Goal: Information Seeking & Learning: Learn about a topic

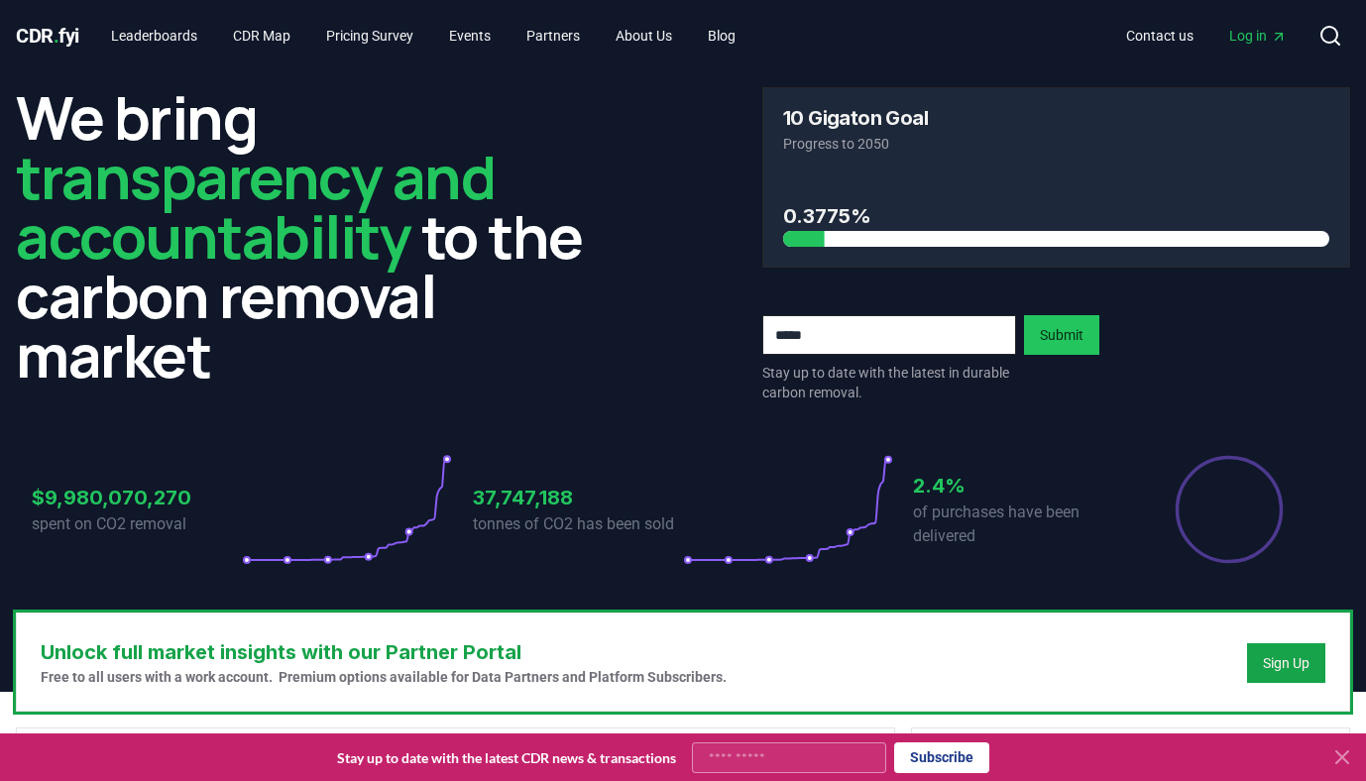
click at [1246, 34] on span "Log in" at bounding box center [1259, 36] width 58 height 20
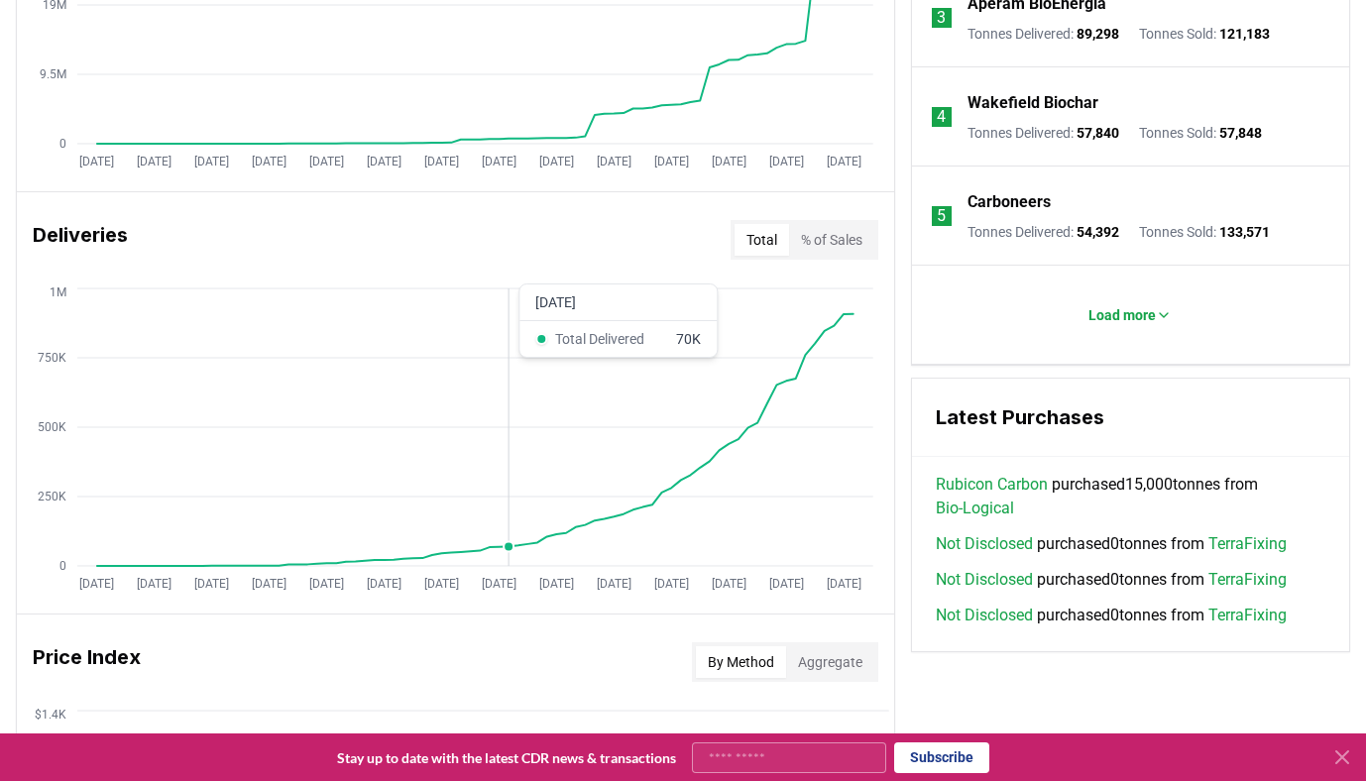
scroll to position [1114, 0]
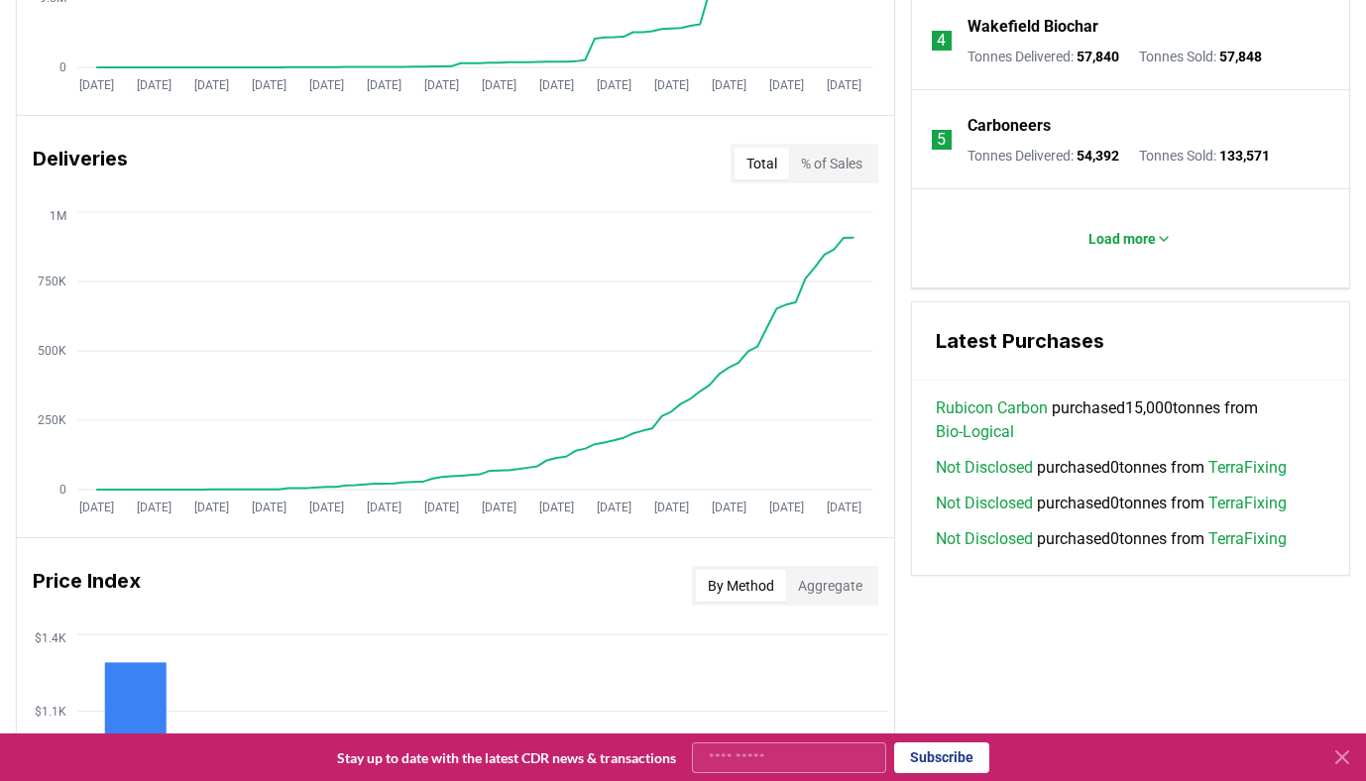
click at [743, 159] on button "Total" at bounding box center [762, 164] width 55 height 32
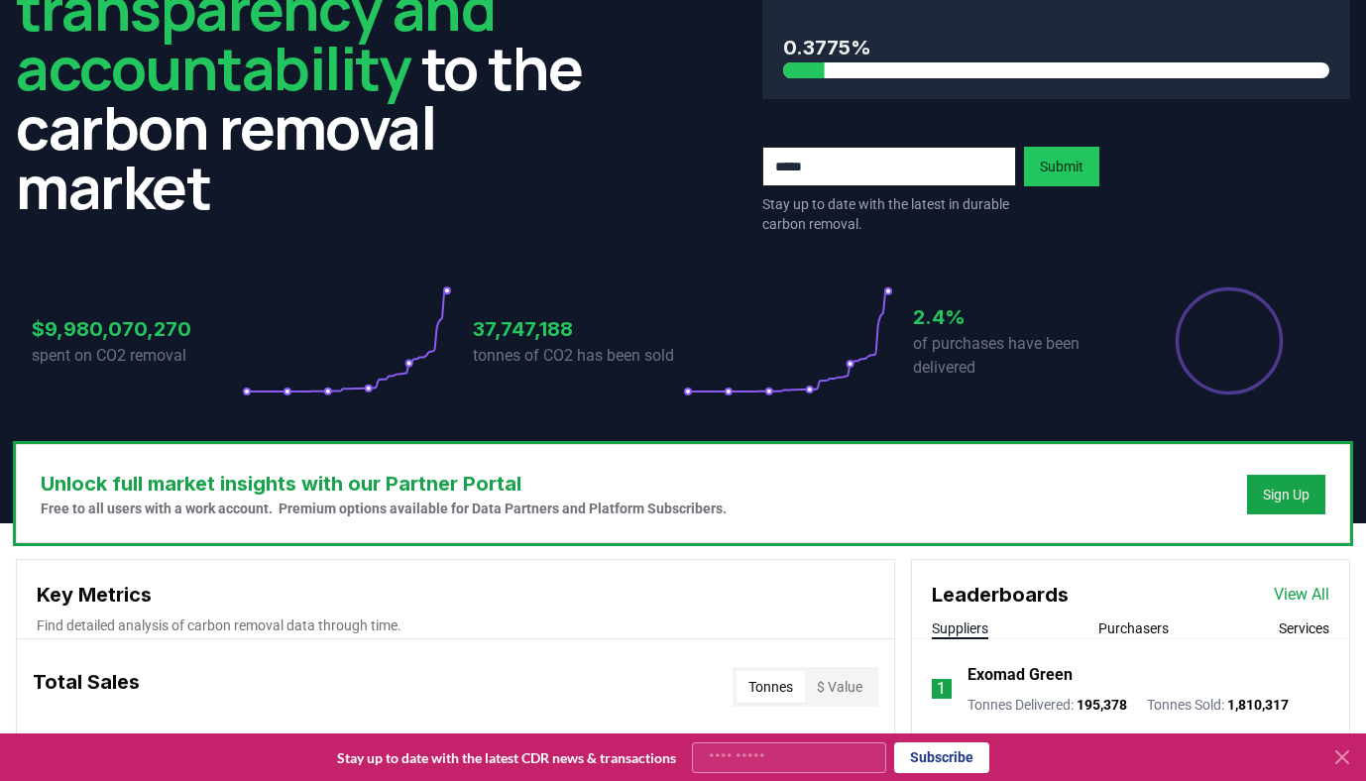
scroll to position [0, 0]
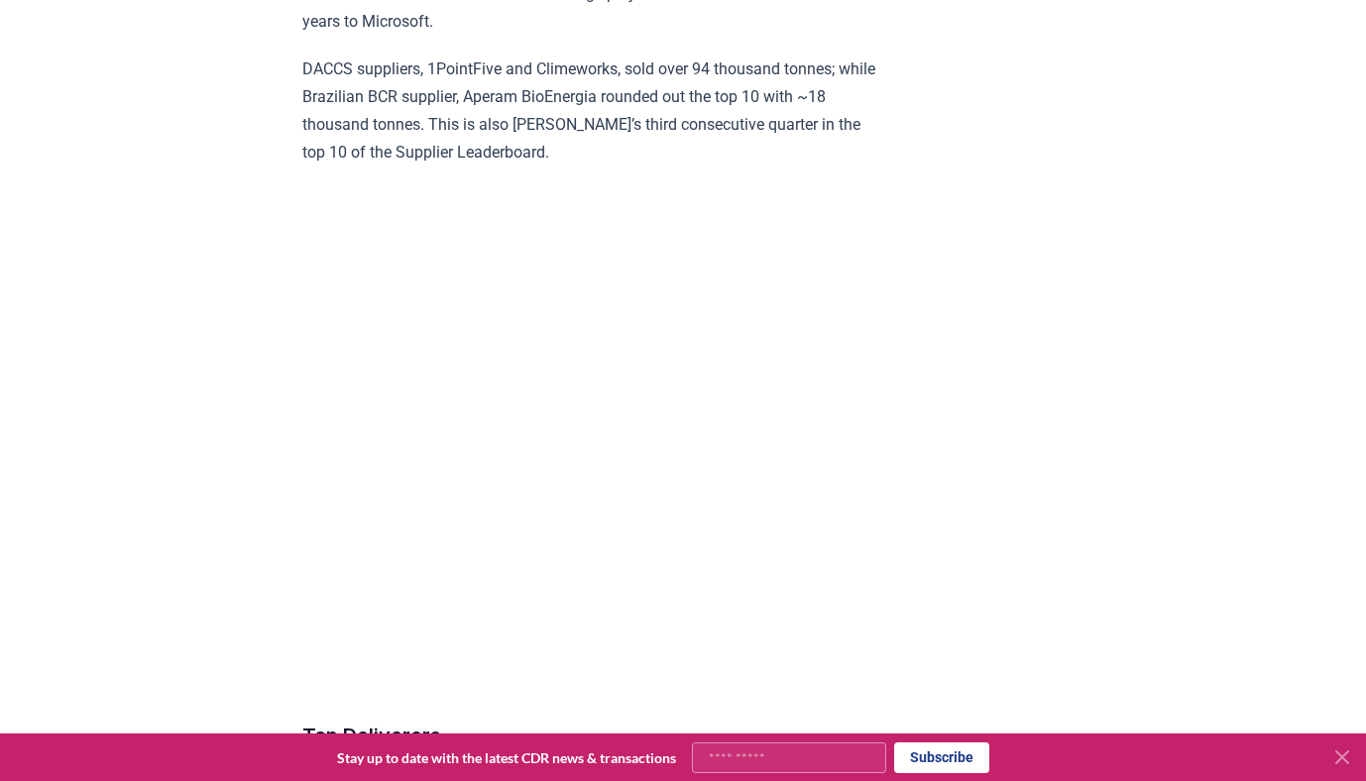
scroll to position [6937, 0]
